Goal: Transaction & Acquisition: Purchase product/service

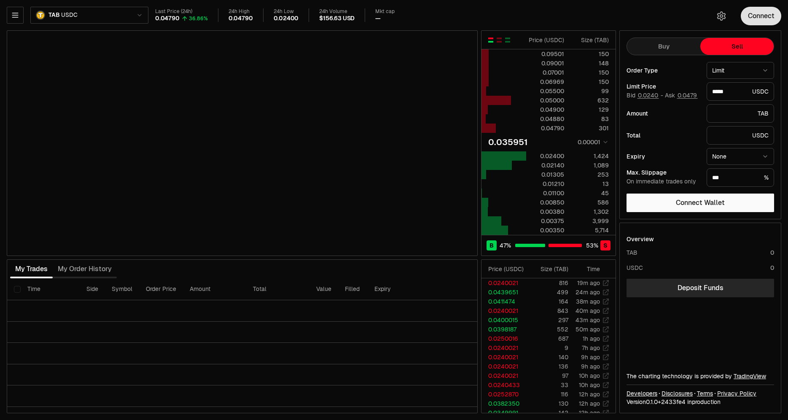
click at [773, 24] on button "Connect" at bounding box center [761, 16] width 40 height 19
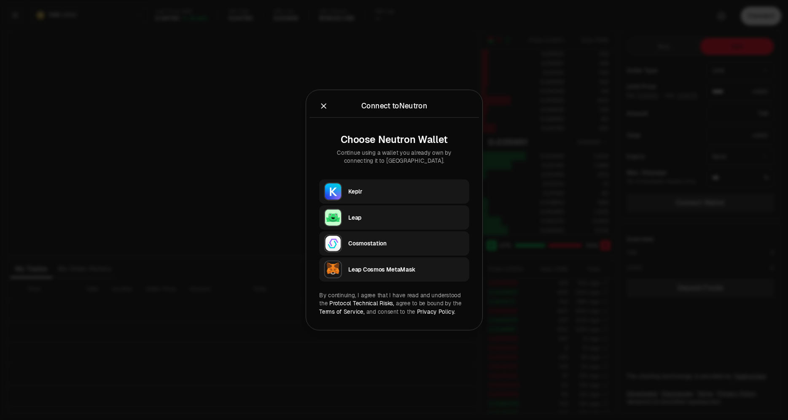
click at [777, 11] on div at bounding box center [394, 210] width 788 height 420
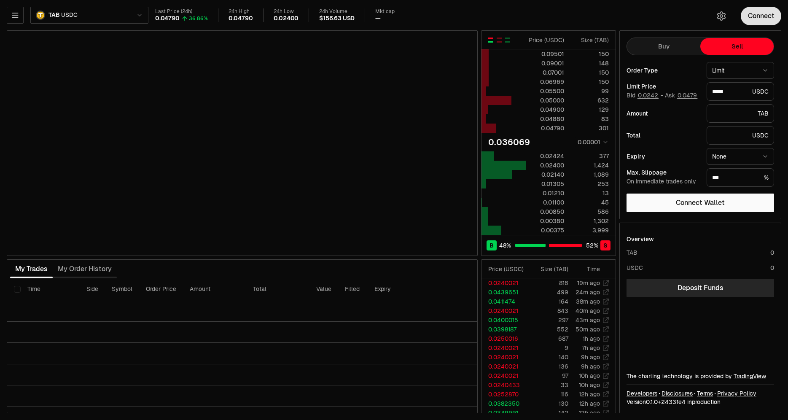
click at [754, 13] on button "Connect" at bounding box center [761, 16] width 40 height 19
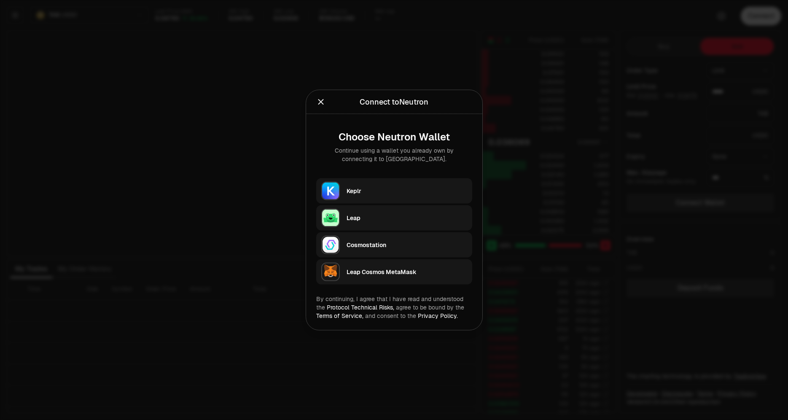
click at [369, 185] on div "Keplr" at bounding box center [407, 191] width 121 height 13
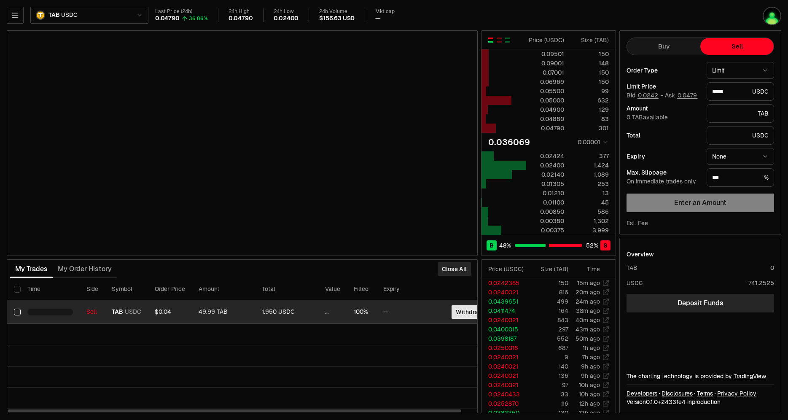
click at [469, 314] on button "Withdraw" at bounding box center [470, 311] width 36 height 13
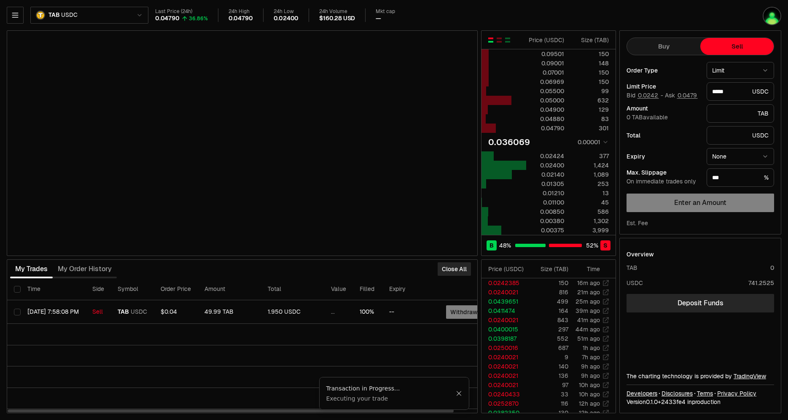
click at [462, 394] on div "Transaction in Progress... Executing your trade" at bounding box center [394, 393] width 150 height 33
click at [461, 394] on icon "Close" at bounding box center [459, 393] width 6 height 7
